Goal: Browse casually

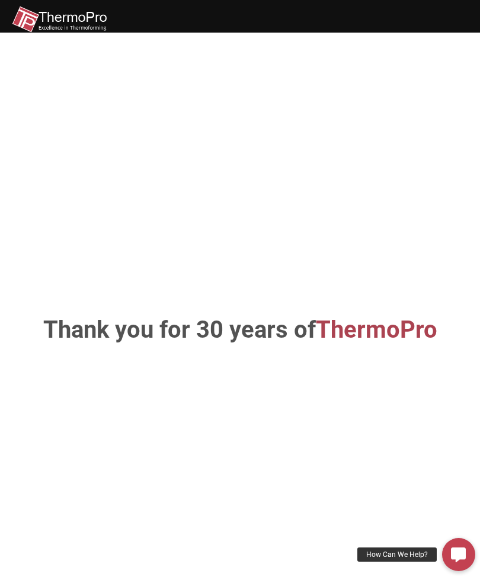
click at [52, 23] on img at bounding box center [59, 19] width 95 height 27
click at [34, 23] on img at bounding box center [59, 19] width 95 height 27
click at [69, 342] on h1 "Thank you for 30 years of ThermoPro" at bounding box center [240, 330] width 433 height 24
click at [380, 344] on span "ThermoPro" at bounding box center [376, 330] width 121 height 28
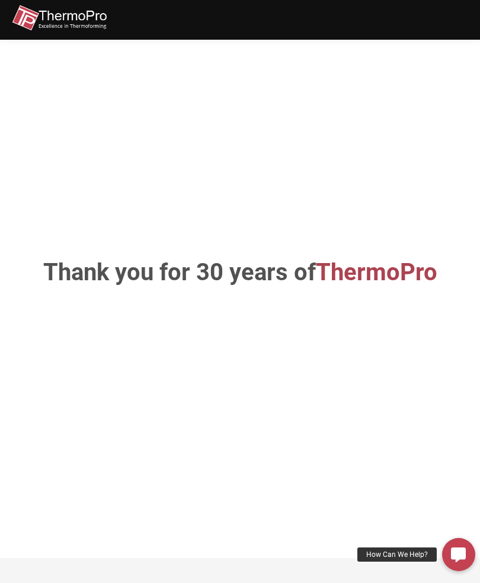
scroll to position [57, 0]
